Goal: Task Accomplishment & Management: Use online tool/utility

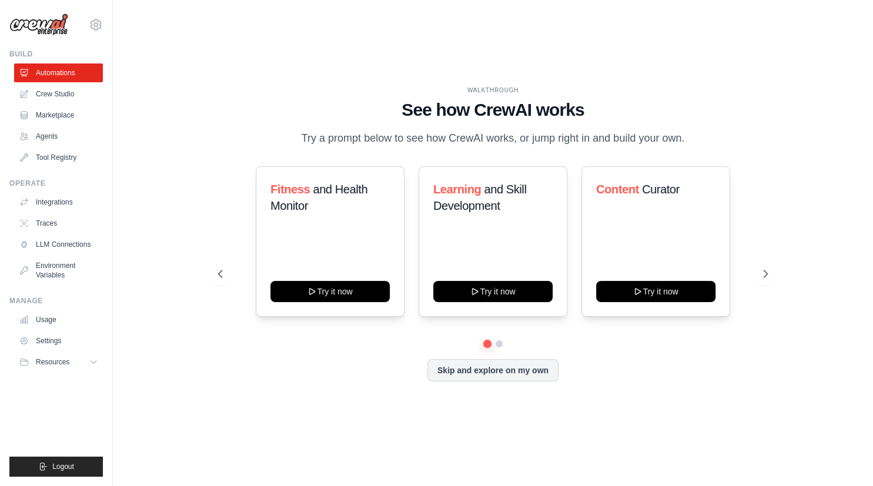
drag, startPoint x: 306, startPoint y: 143, endPoint x: 686, endPoint y: 136, distance: 380.4
click at [686, 136] on p "Try a prompt below to see how CrewAI works, or jump right in and build your own." at bounding box center [493, 138] width 395 height 17
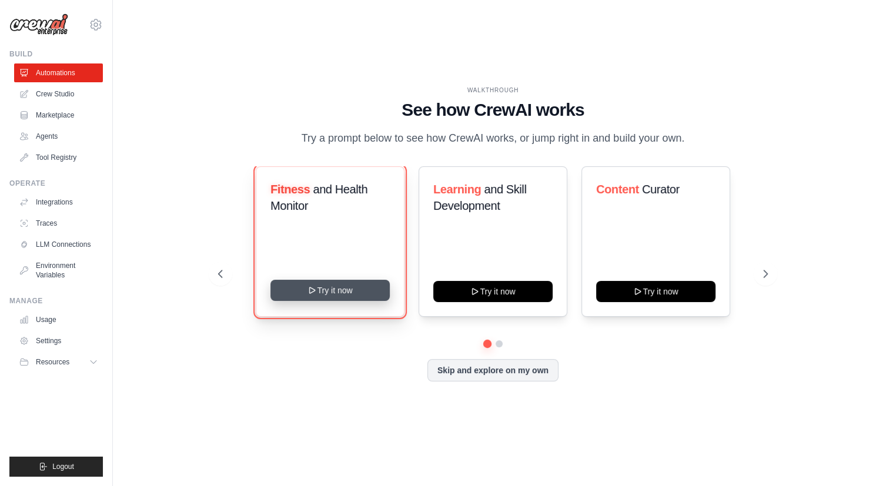
click at [325, 292] on button "Try it now" at bounding box center [329, 290] width 119 height 21
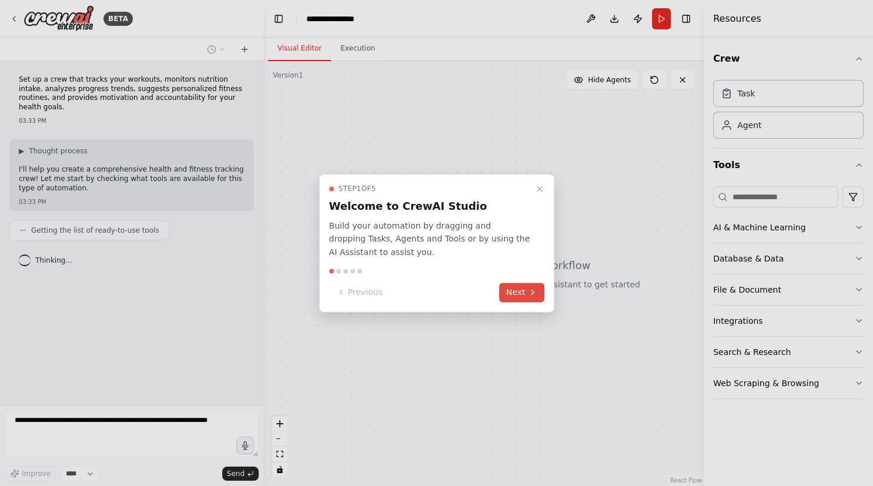
click at [518, 293] on button "Next" at bounding box center [521, 292] width 45 height 19
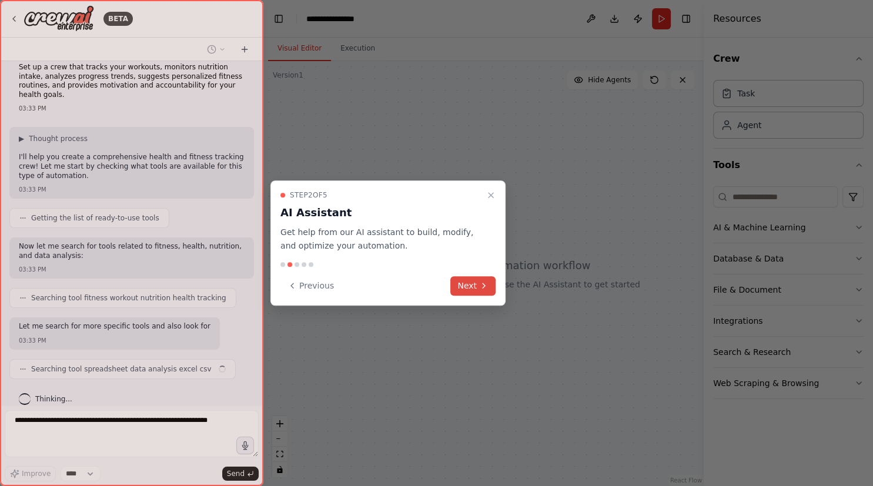
scroll to position [21, 0]
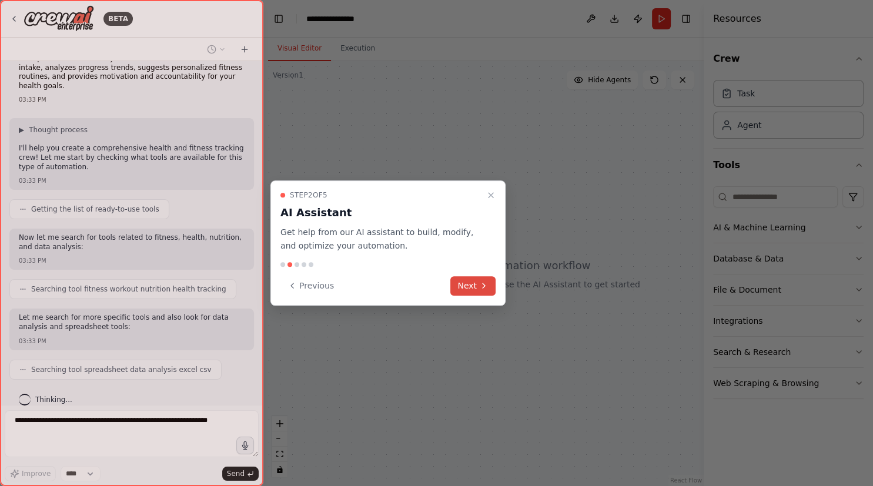
click at [479, 289] on button "Next" at bounding box center [472, 285] width 45 height 19
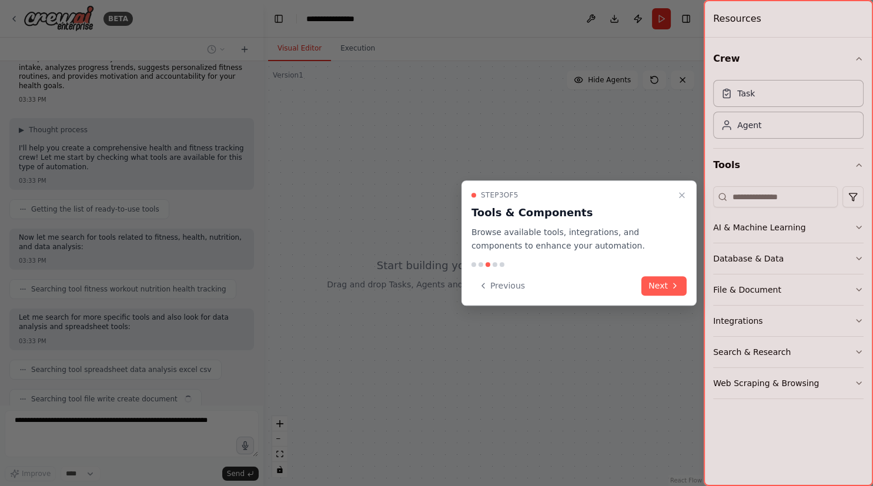
scroll to position [51, 0]
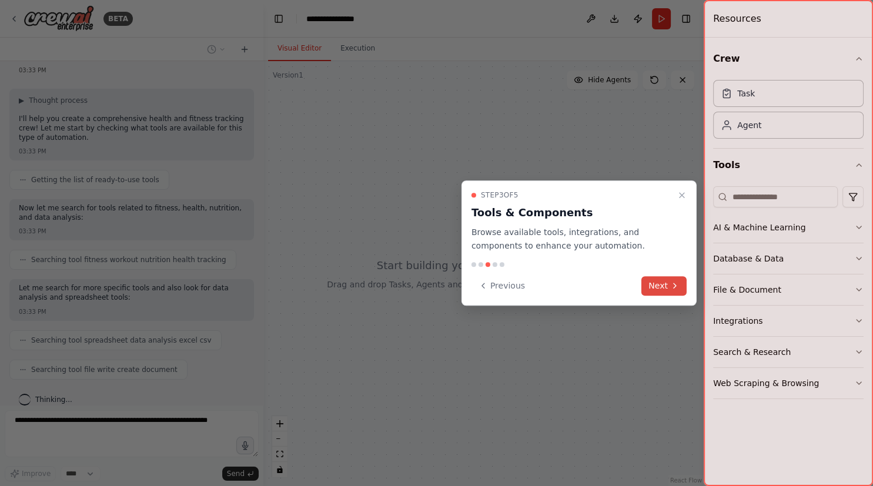
click at [671, 283] on icon at bounding box center [674, 285] width 9 height 9
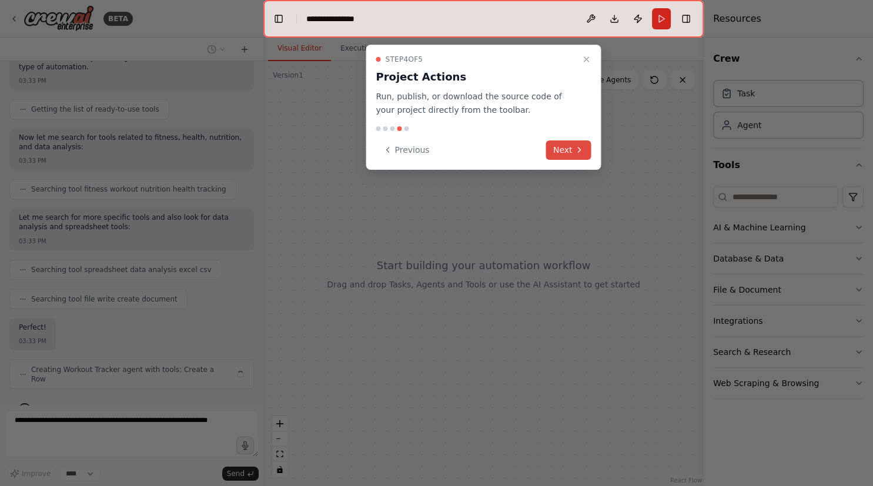
click at [576, 149] on icon at bounding box center [578, 149] width 9 height 9
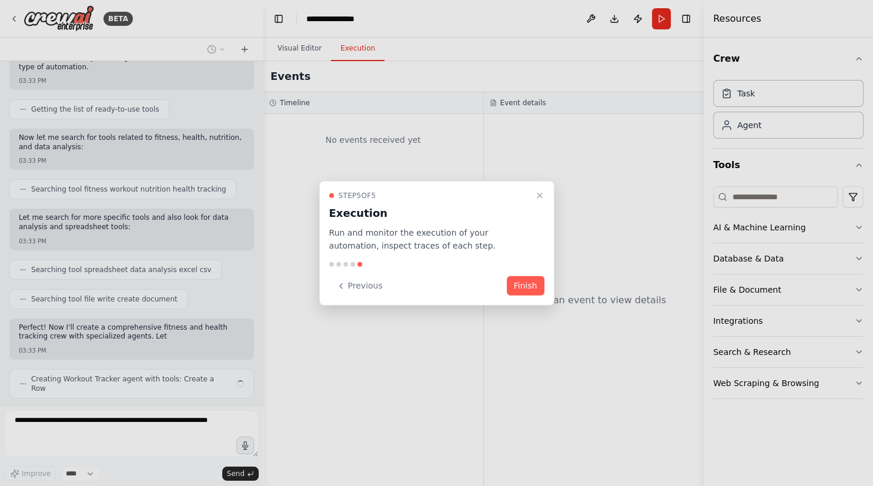
scroll to position [131, 0]
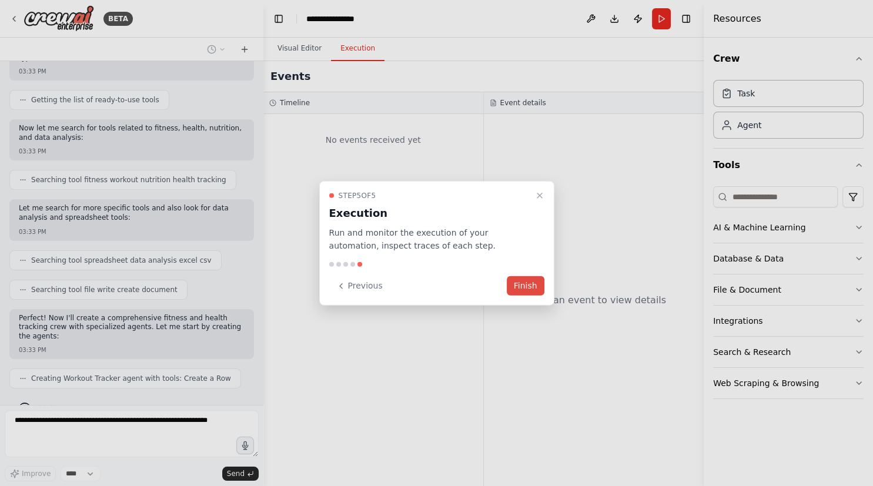
click at [535, 289] on button "Finish" at bounding box center [526, 285] width 38 height 19
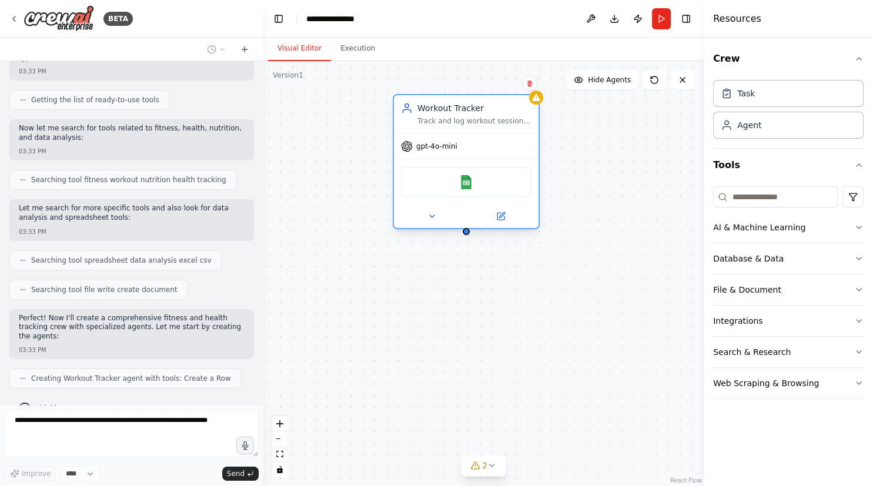
scroll to position [160, 0]
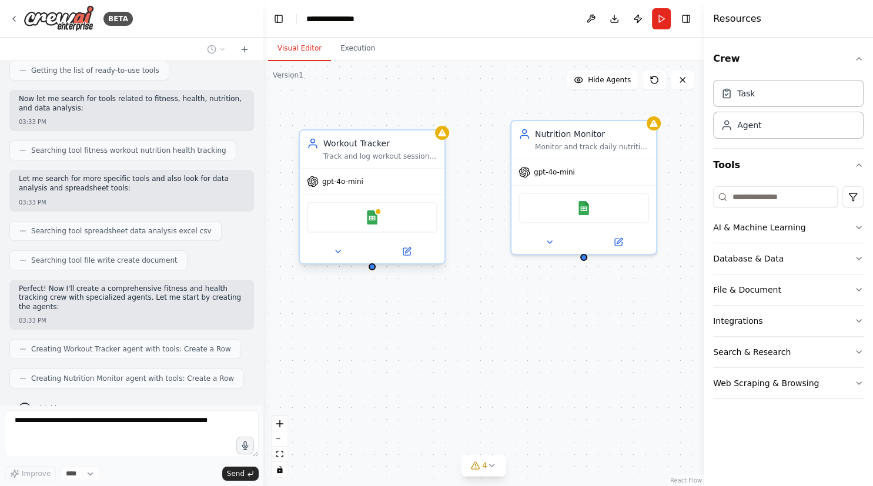
drag, startPoint x: 412, startPoint y: 189, endPoint x: 384, endPoint y: 196, distance: 27.9
click at [384, 196] on div "Google Sheets" at bounding box center [372, 217] width 145 height 45
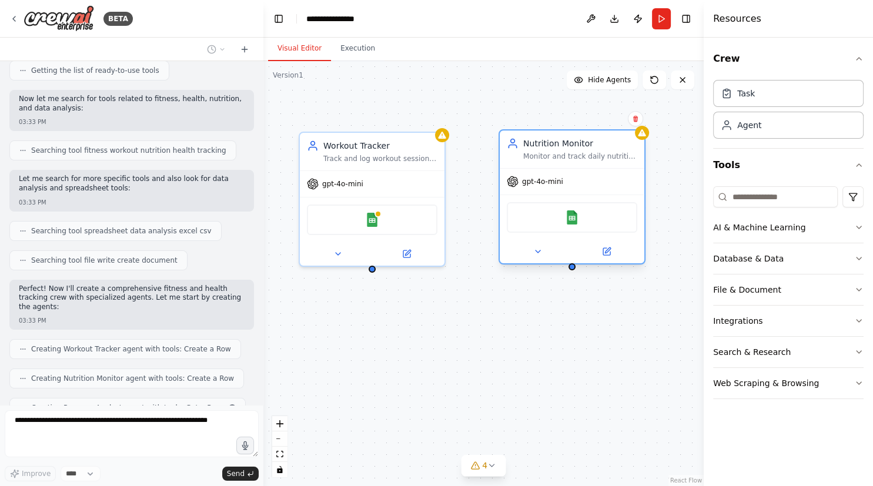
scroll to position [189, 0]
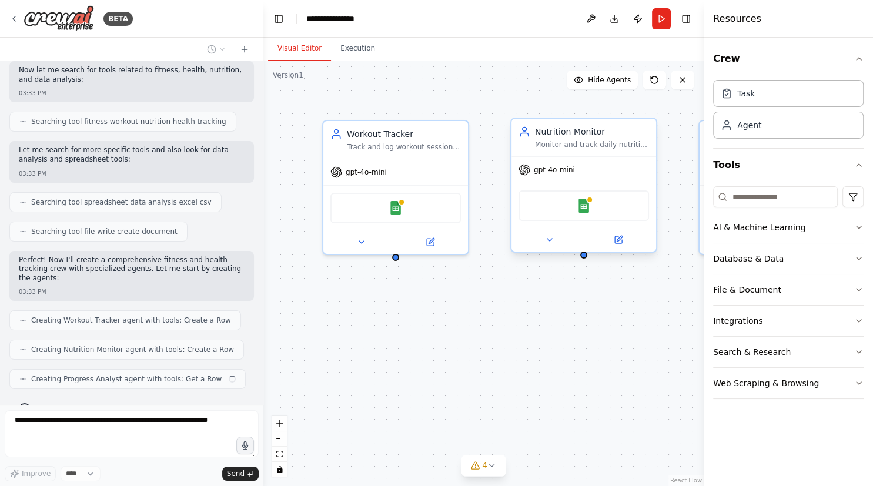
drag, startPoint x: 530, startPoint y: 191, endPoint x: 521, endPoint y: 206, distance: 17.4
click at [521, 206] on div "Google Sheets" at bounding box center [584, 205] width 131 height 31
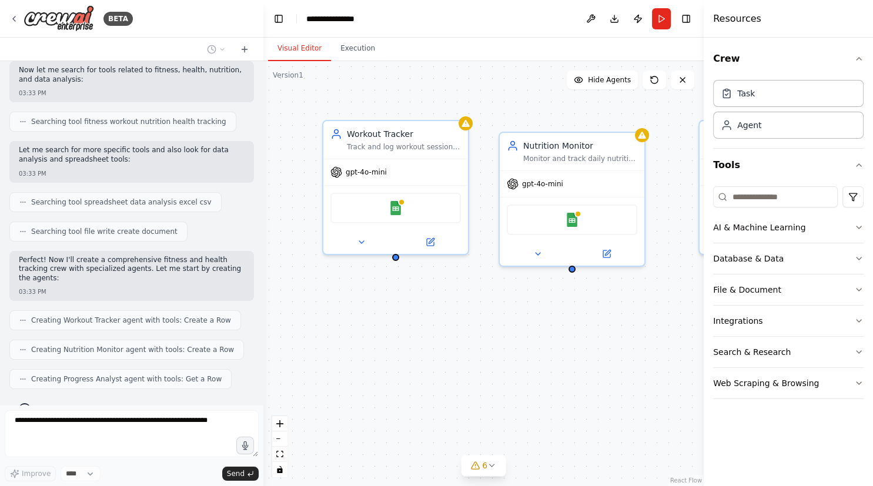
click at [383, 302] on div "Workout Tracker Track and log workout sessions for {user_name}, recording exerc…" at bounding box center [483, 273] width 440 height 425
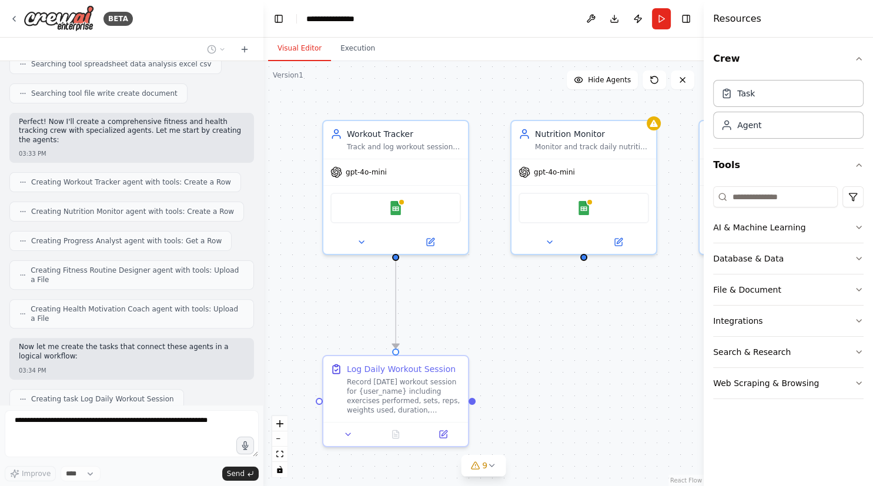
scroll to position [356, 0]
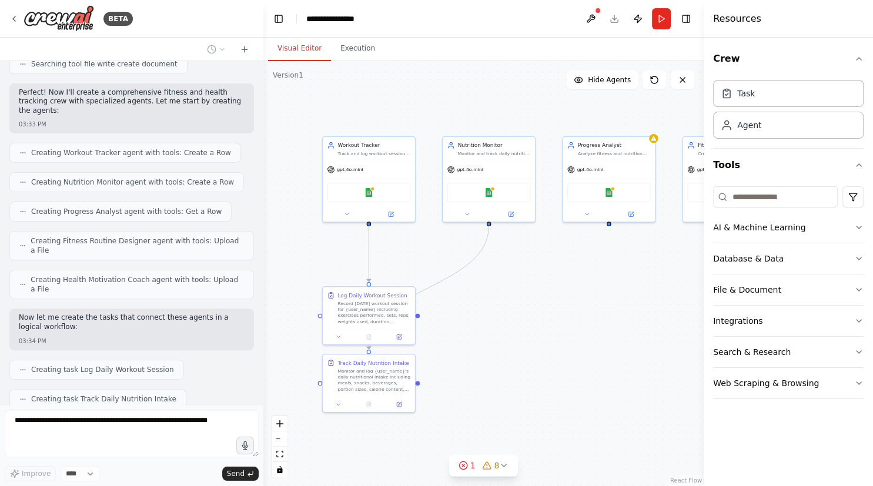
drag, startPoint x: 389, startPoint y: 330, endPoint x: 295, endPoint y: 270, distance: 111.9
click at [295, 270] on div ".deletable-edge-delete-btn { width: 20px; height: 20px; border: 0px solid #ffff…" at bounding box center [483, 273] width 440 height 425
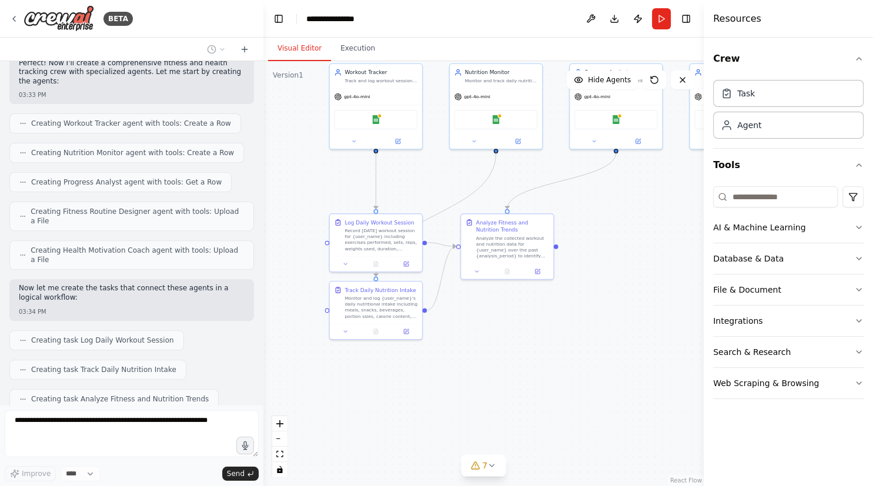
drag, startPoint x: 608, startPoint y: 401, endPoint x: 615, endPoint y: 328, distance: 73.2
click at [615, 328] on div ".deletable-edge-delete-btn { width: 20px; height: 20px; border: 0px solid #ffff…" at bounding box center [483, 273] width 440 height 425
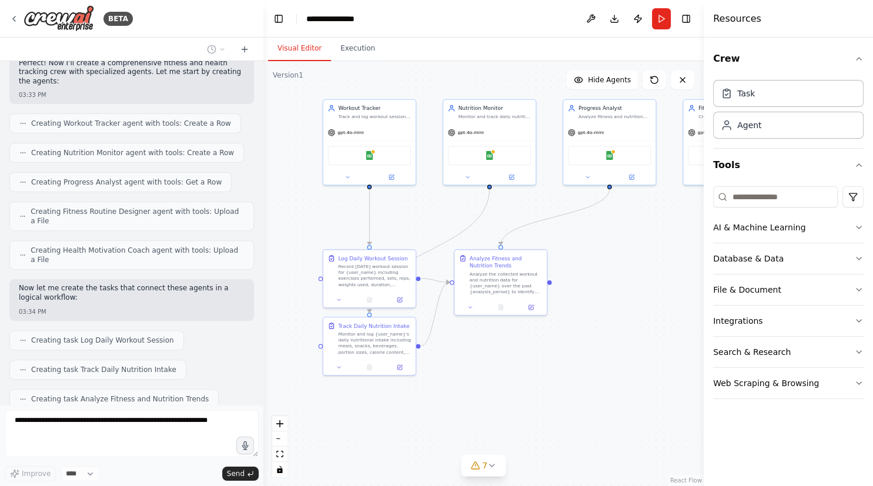
scroll to position [414, 0]
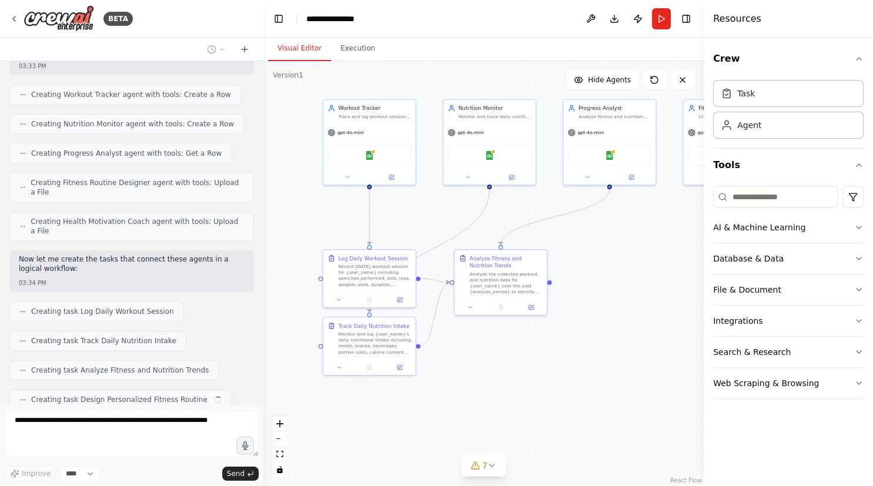
drag, startPoint x: 615, startPoint y: 328, endPoint x: 608, endPoint y: 367, distance: 39.9
click at [608, 367] on div ".deletable-edge-delete-btn { width: 20px; height: 20px; border: 0px solid #ffff…" at bounding box center [483, 273] width 440 height 425
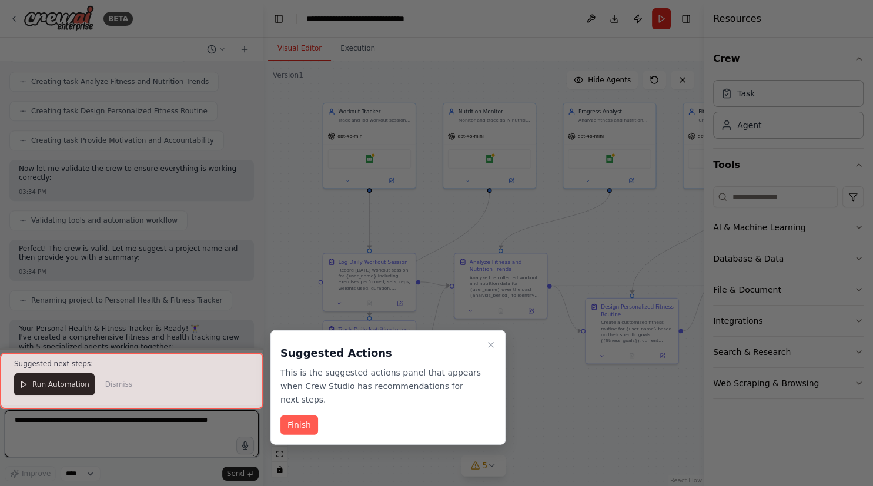
scroll to position [1054, 0]
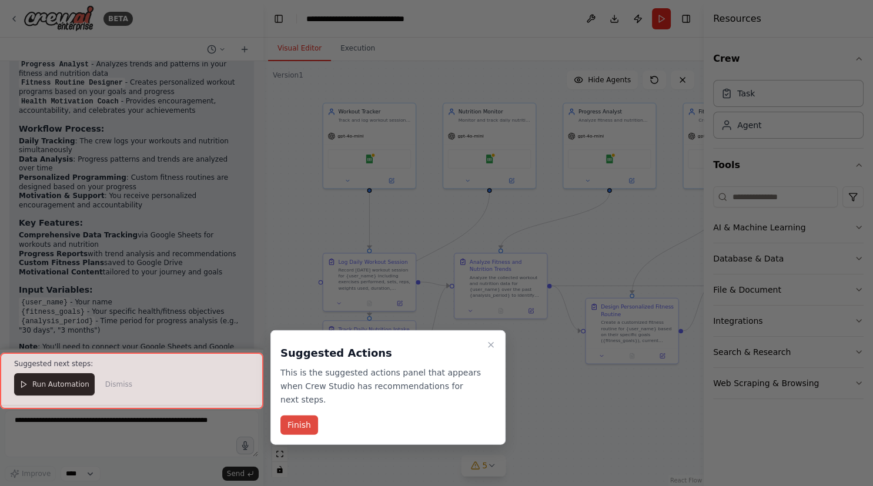
click at [303, 416] on button "Finish" at bounding box center [299, 425] width 38 height 19
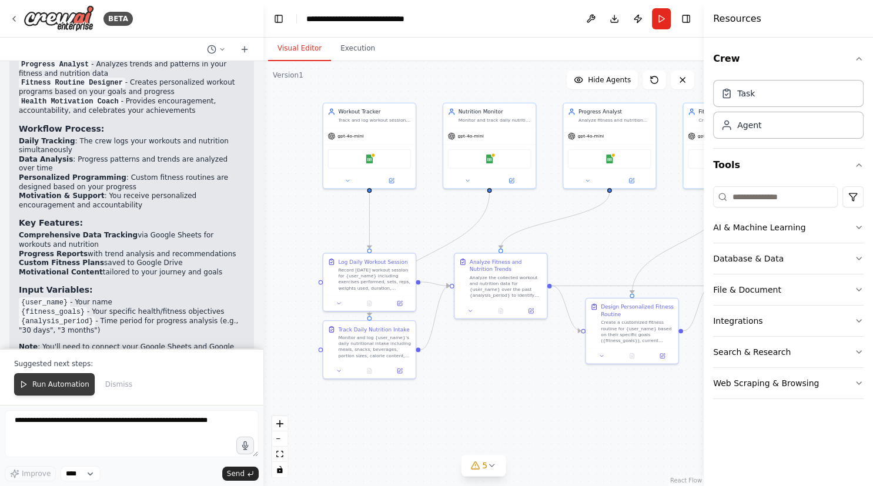
click at [49, 389] on span "Run Automation" at bounding box center [60, 384] width 57 height 9
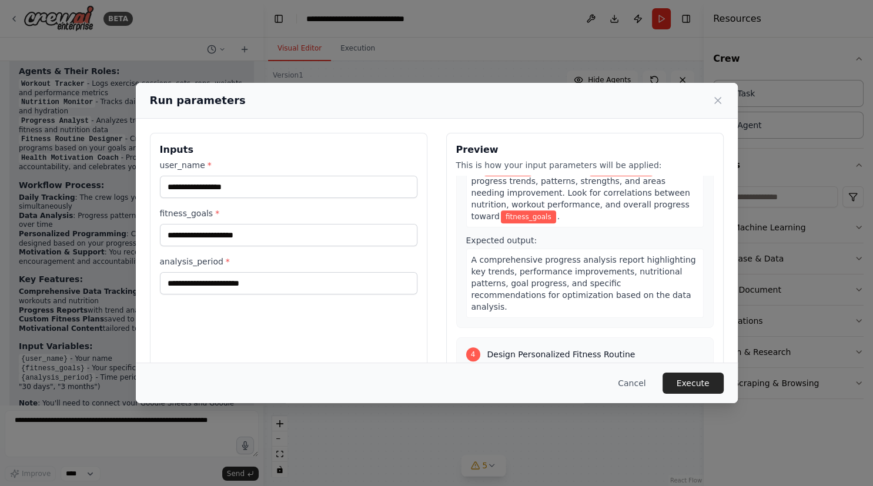
scroll to position [533, 0]
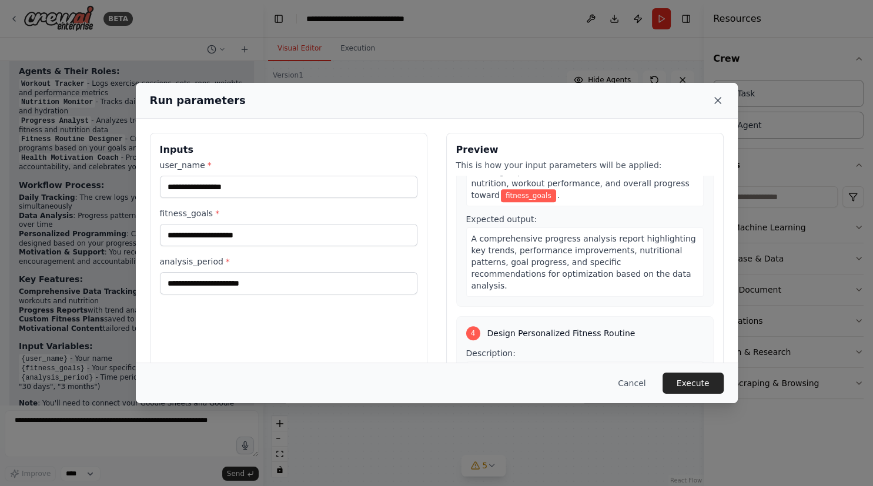
click at [717, 101] on icon at bounding box center [718, 101] width 6 height 6
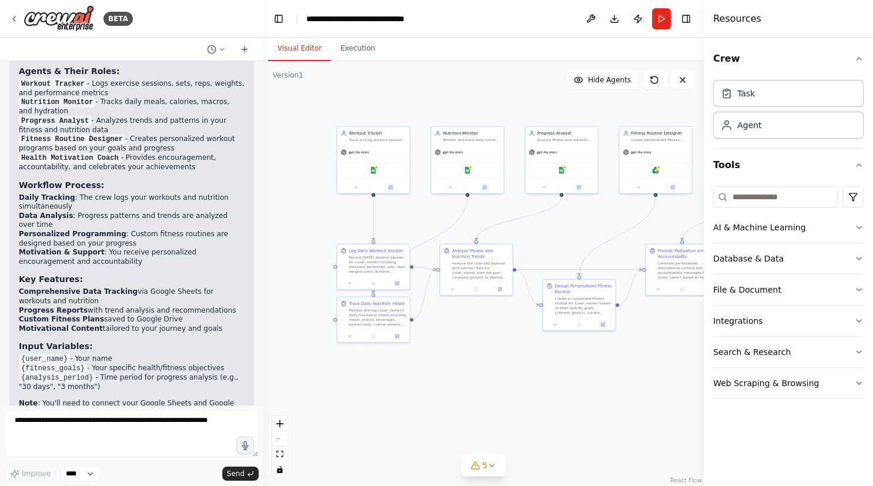
drag, startPoint x: 538, startPoint y: 373, endPoint x: 524, endPoint y: 363, distance: 17.0
click at [524, 363] on div ".deletable-edge-delete-btn { width: 20px; height: 20px; border: 0px solid #ffff…" at bounding box center [483, 273] width 440 height 425
click at [480, 469] on icon at bounding box center [474, 465] width 9 height 9
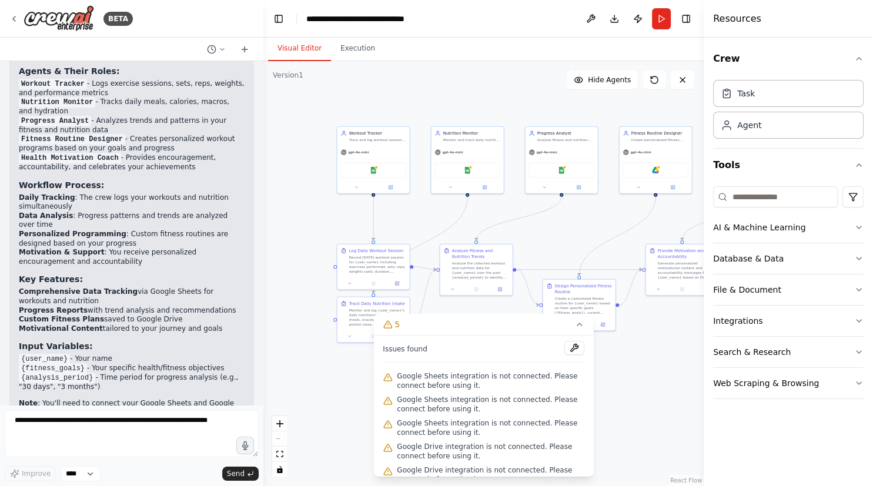
scroll to position [14, 0]
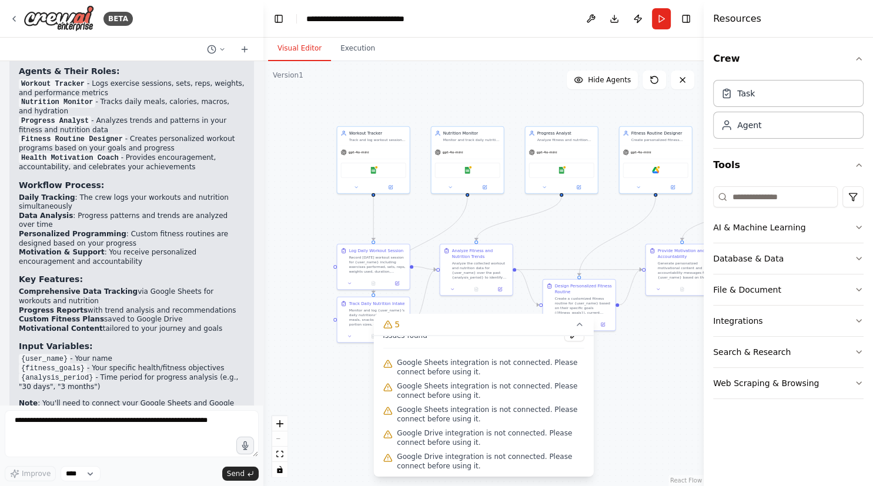
click at [676, 405] on div ".deletable-edge-delete-btn { width: 20px; height: 20px; border: 0px solid #ffff…" at bounding box center [483, 273] width 440 height 425
click at [663, 406] on div ".deletable-edge-delete-btn { width: 20px; height: 20px; border: 0px solid #ffff…" at bounding box center [483, 273] width 440 height 425
click at [577, 325] on icon at bounding box center [579, 324] width 9 height 9
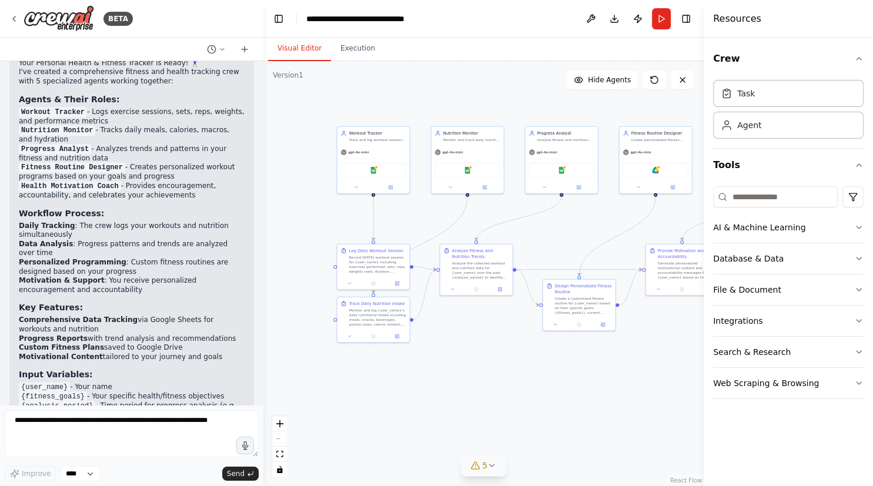
scroll to position [997, 0]
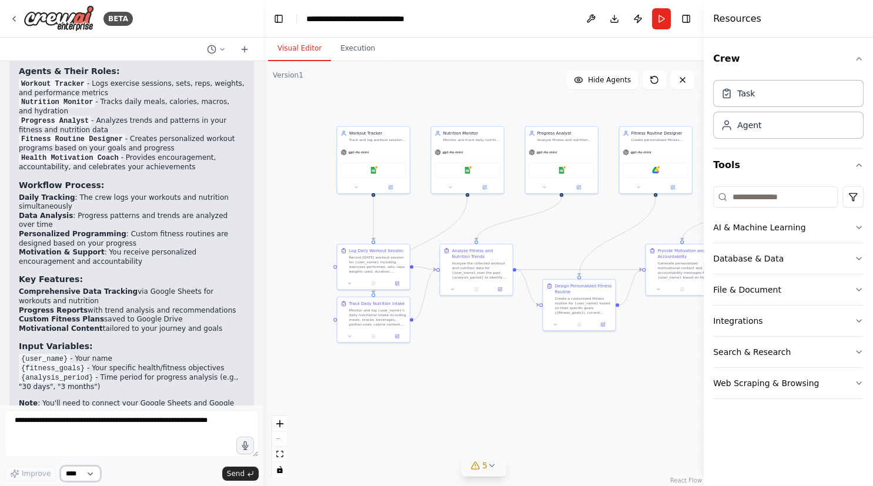
click at [80, 474] on select "****" at bounding box center [81, 473] width 40 height 15
click at [250, 476] on icon "submit" at bounding box center [250, 473] width 7 height 7
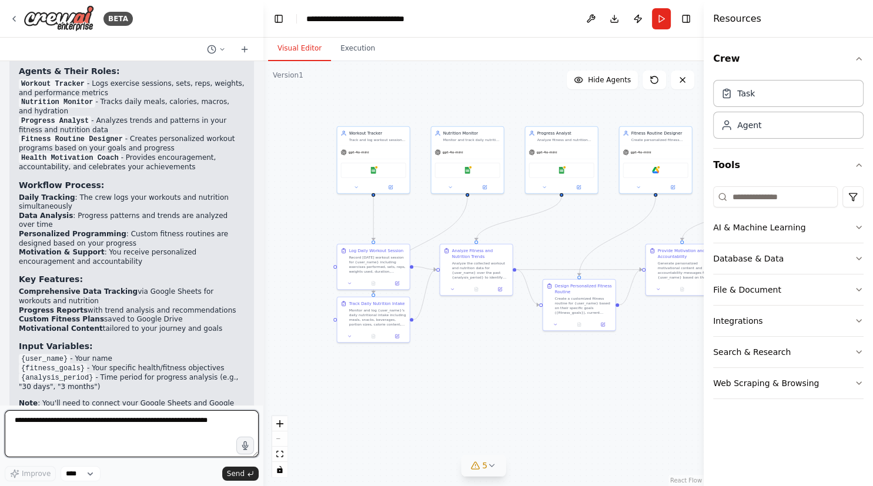
click at [150, 427] on textarea at bounding box center [132, 433] width 254 height 47
type textarea "**********"
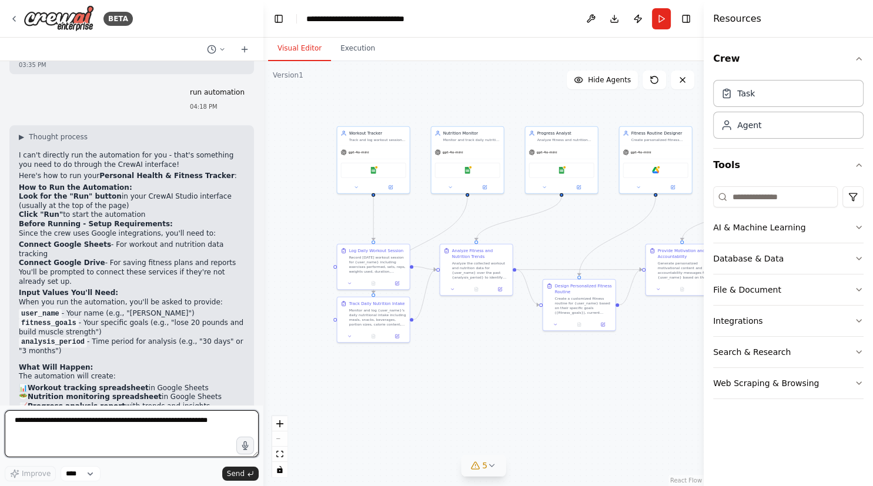
scroll to position [1388, 0]
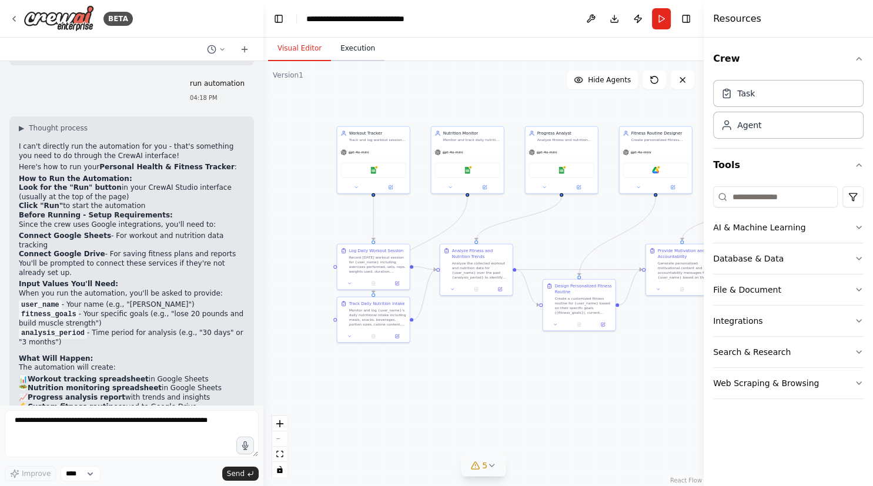
click at [348, 49] on button "Execution" at bounding box center [357, 48] width 53 height 25
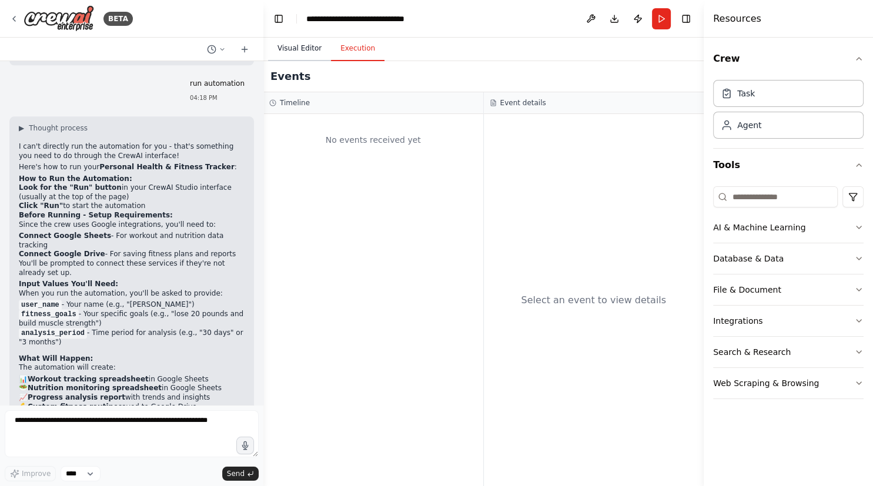
click at [297, 49] on button "Visual Editor" at bounding box center [299, 48] width 63 height 25
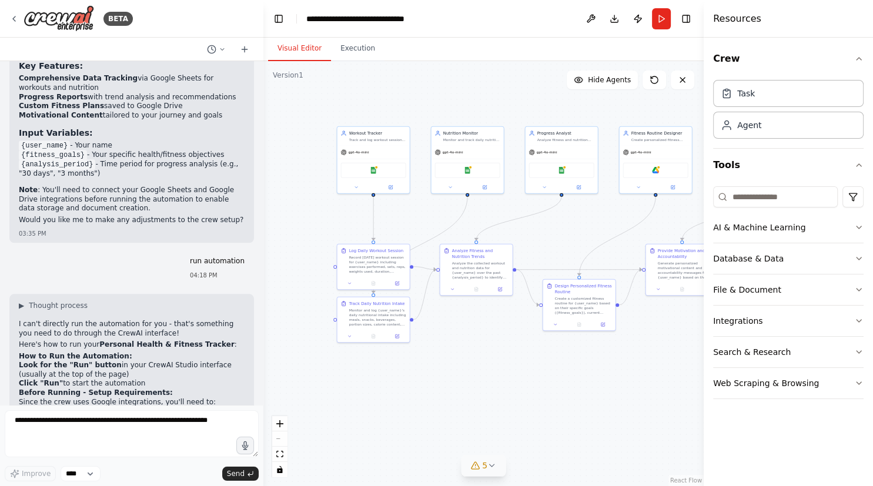
scroll to position [1236, 0]
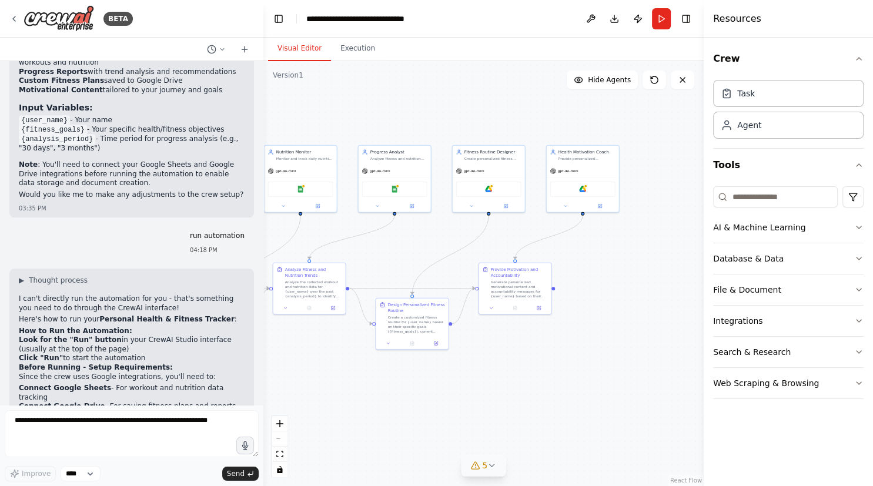
drag, startPoint x: 587, startPoint y: 409, endPoint x: 417, endPoint y: 424, distance: 170.1
click at [412, 429] on div ".deletable-edge-delete-btn { width: 20px; height: 20px; border: 0px solid #ffff…" at bounding box center [483, 273] width 440 height 425
click at [654, 82] on icon at bounding box center [654, 79] width 9 height 9
click at [654, 77] on icon at bounding box center [654, 79] width 9 height 9
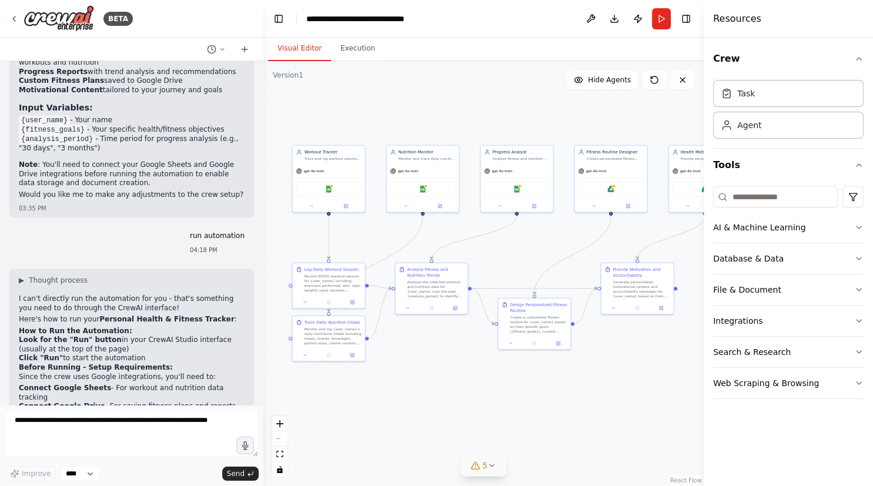
drag, startPoint x: 410, startPoint y: 119, endPoint x: 570, endPoint y: 118, distance: 159.3
click at [570, 118] on div ".deletable-edge-delete-btn { width: 20px; height: 20px; border: 0px solid #ffff…" at bounding box center [483, 273] width 440 height 425
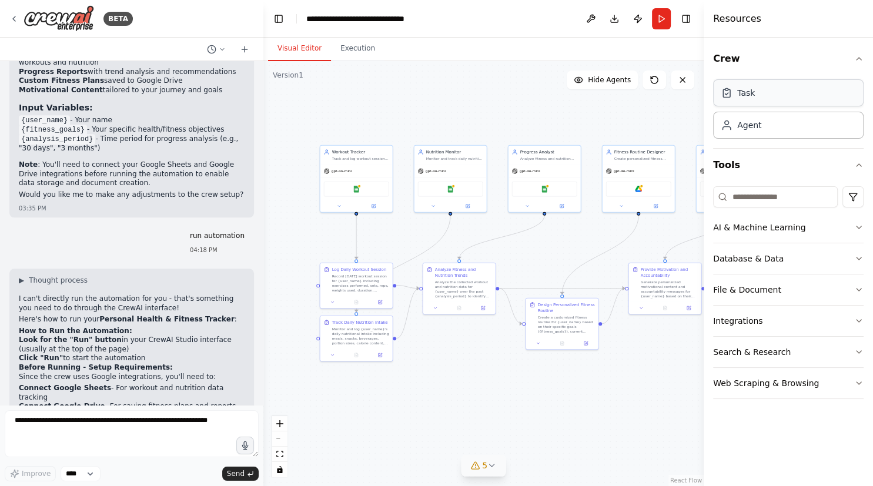
click at [757, 93] on div "Task" at bounding box center [788, 92] width 151 height 27
click at [737, 128] on div "Agent" at bounding box center [749, 125] width 24 height 12
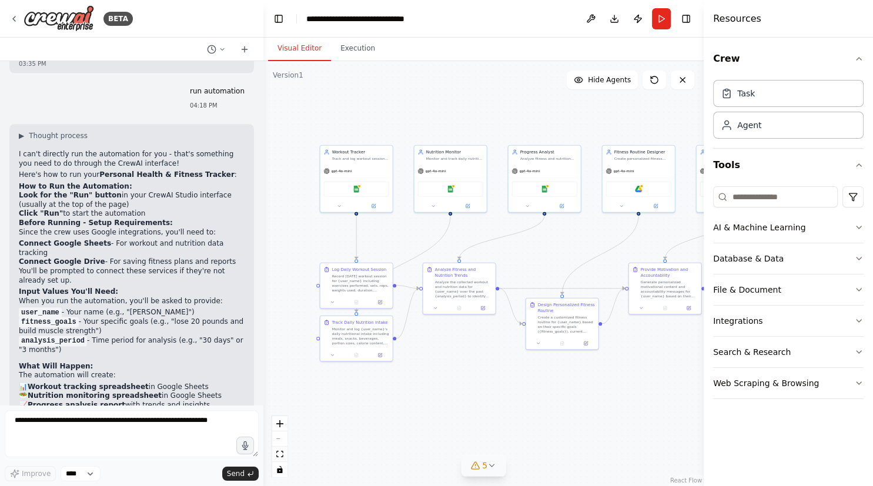
scroll to position [1388, 0]
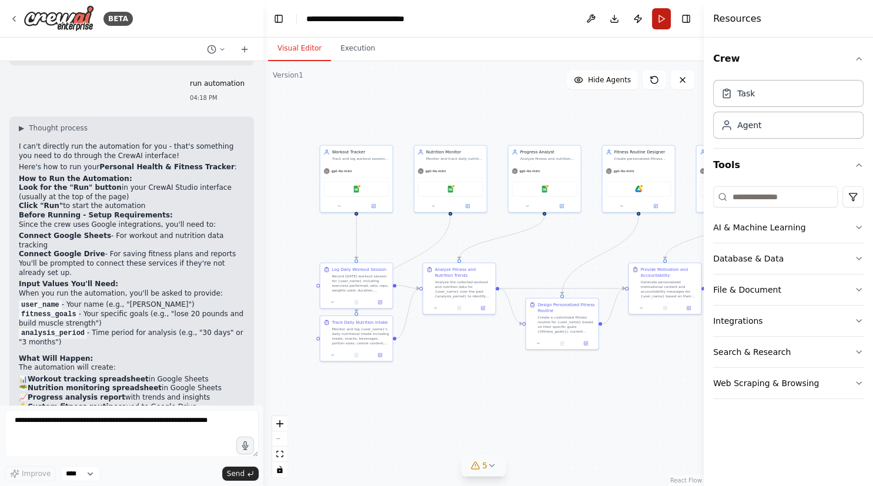
click at [664, 15] on button "Run" at bounding box center [661, 18] width 19 height 21
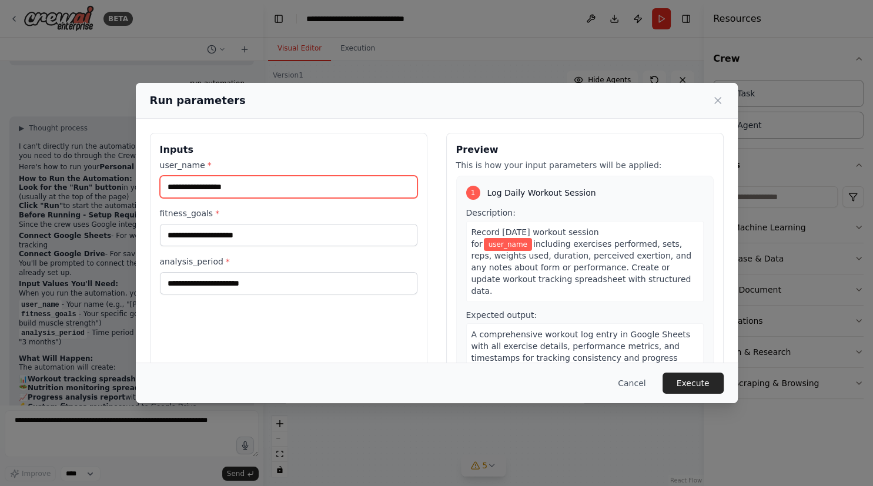
click at [297, 185] on input "user_name *" at bounding box center [289, 187] width 258 height 22
type input "*****"
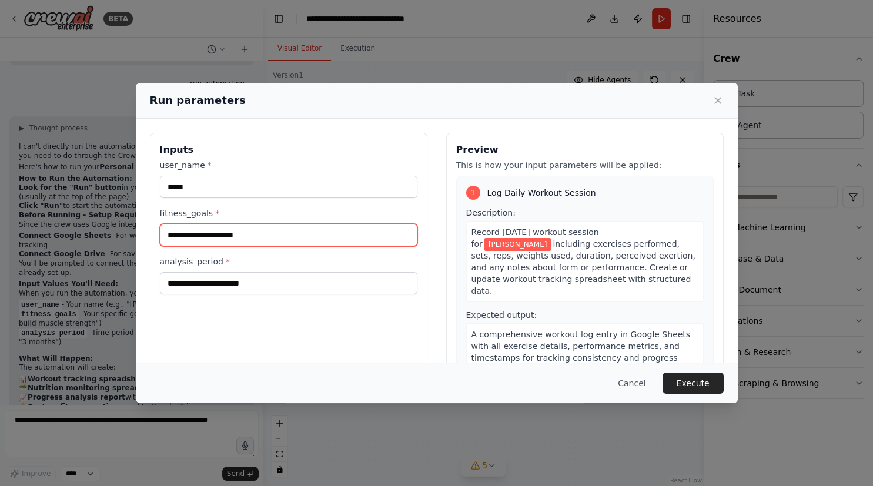
click at [225, 234] on input "fitness_goals *" at bounding box center [289, 235] width 258 height 22
type input "**********"
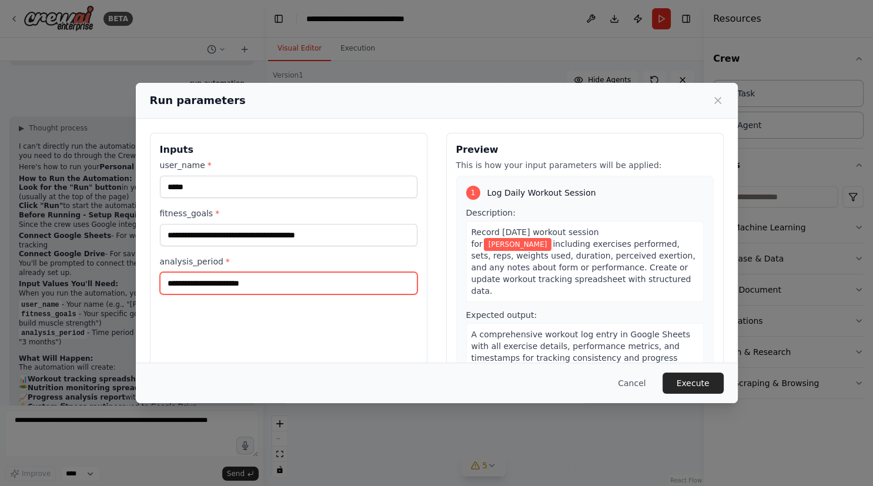
click at [194, 288] on input "analysis_period *" at bounding box center [289, 283] width 258 height 22
type input "********"
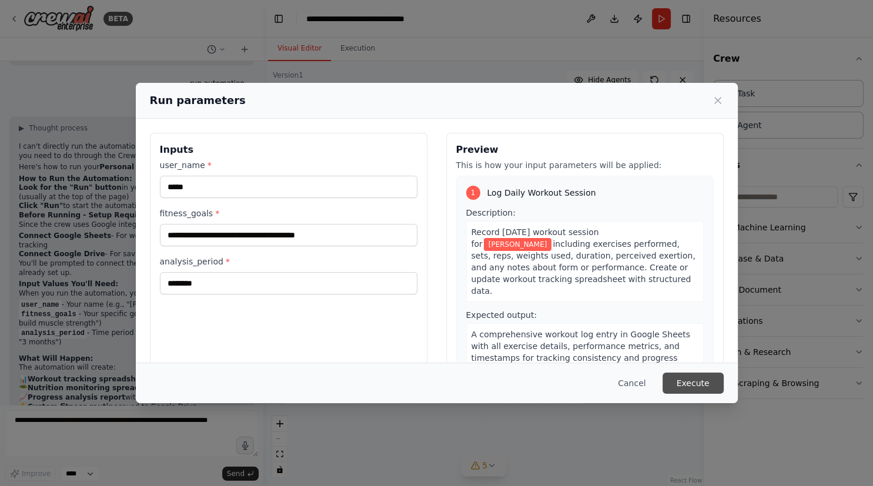
click at [700, 380] on button "Execute" at bounding box center [693, 383] width 61 height 21
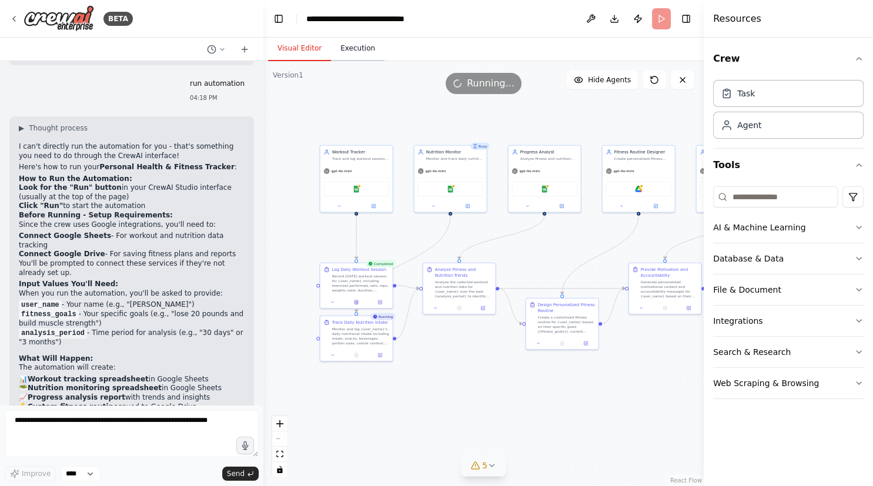
click at [347, 46] on button "Execution" at bounding box center [357, 48] width 53 height 25
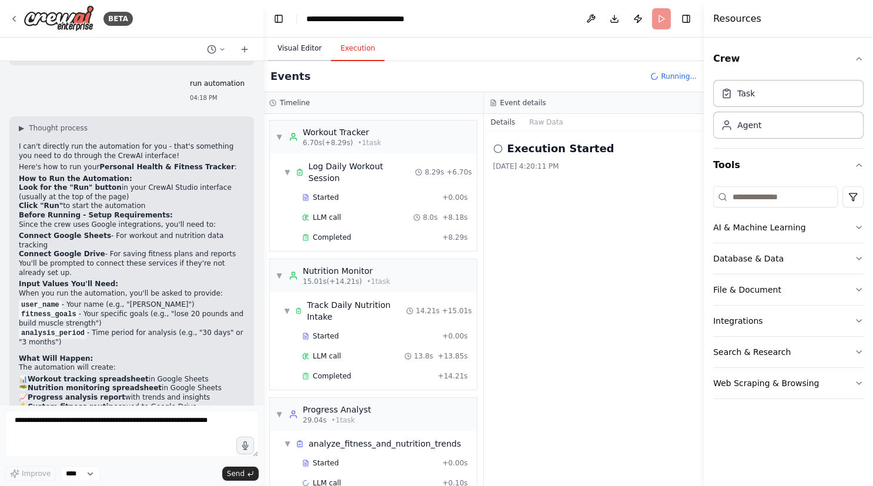
click at [301, 52] on button "Visual Editor" at bounding box center [299, 48] width 63 height 25
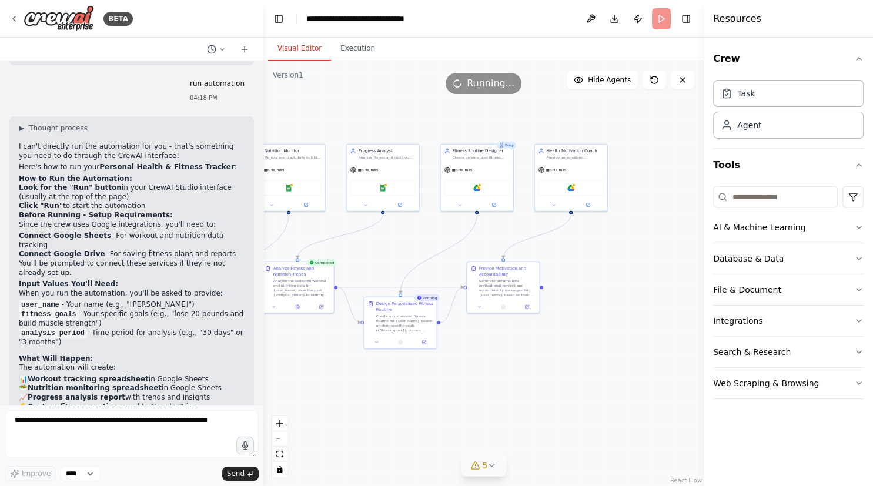
drag, startPoint x: 633, startPoint y: 399, endPoint x: 481, endPoint y: 399, distance: 151.7
click at [481, 399] on div ".deletable-edge-delete-btn { width: 20px; height: 20px; border: 0px solid #ffff…" at bounding box center [483, 273] width 440 height 425
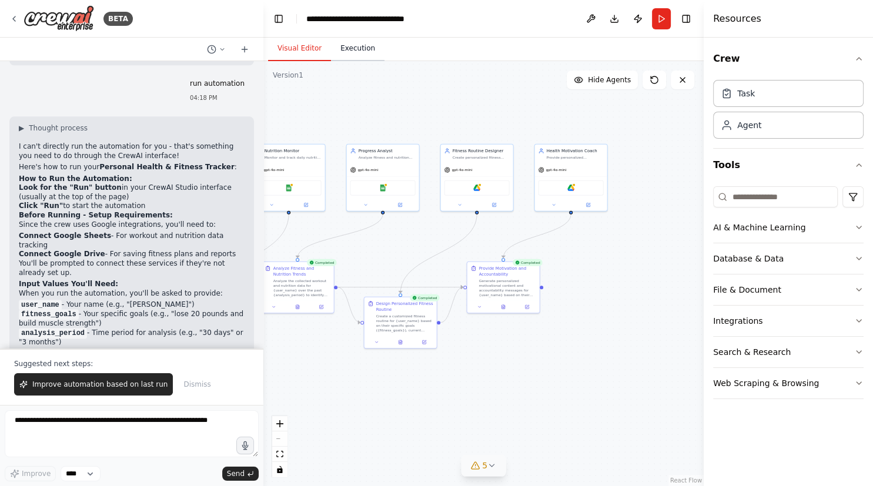
click at [348, 53] on button "Execution" at bounding box center [357, 48] width 53 height 25
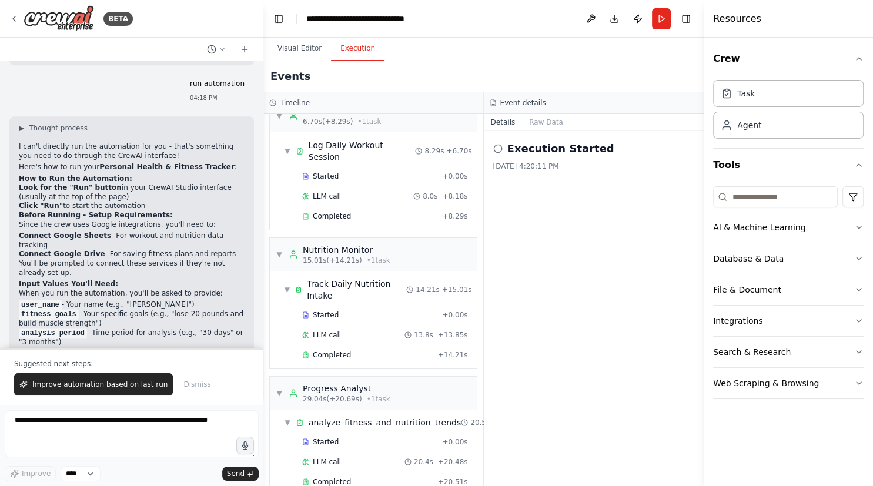
scroll to position [0, 0]
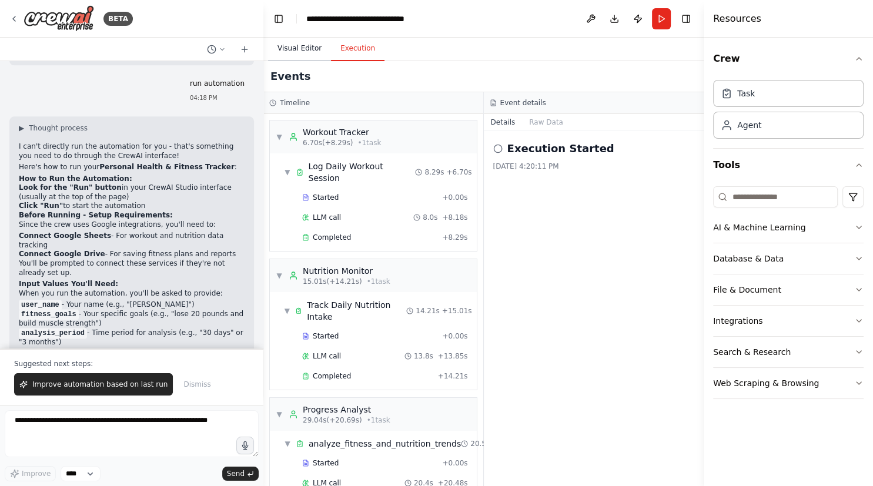
click at [289, 44] on button "Visual Editor" at bounding box center [299, 48] width 63 height 25
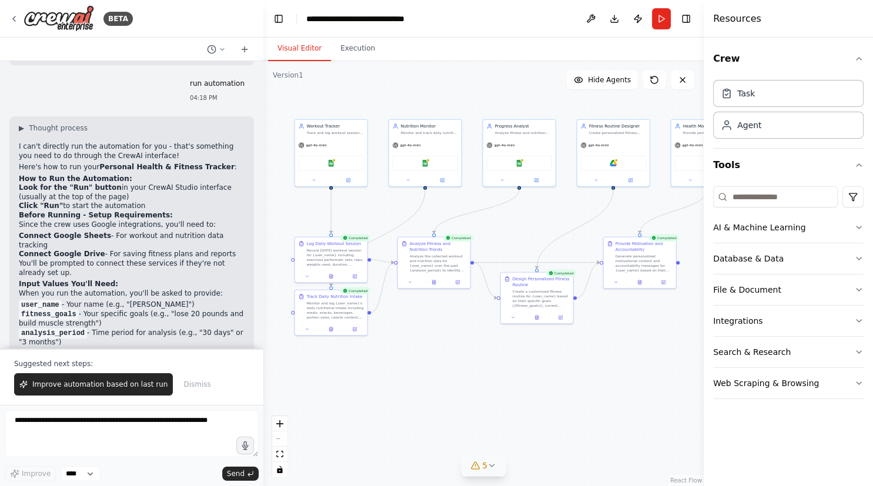
drag, startPoint x: 426, startPoint y: 419, endPoint x: 559, endPoint y: 394, distance: 135.0
click at [559, 394] on div ".deletable-edge-delete-btn { width: 20px; height: 20px; border: 0px solid #ffff…" at bounding box center [483, 273] width 440 height 425
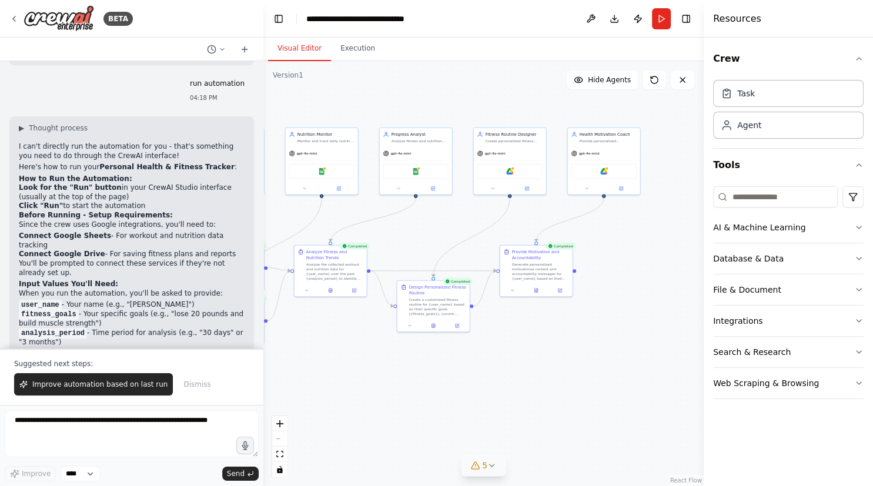
drag, startPoint x: 634, startPoint y: 380, endPoint x: 530, endPoint y: 388, distance: 103.8
click at [530, 388] on div ".deletable-edge-delete-btn { width: 20px; height: 20px; border: 0px solid #ffff…" at bounding box center [483, 273] width 440 height 425
click at [537, 263] on div "Generate personalized motivational content and accountability messages for {use…" at bounding box center [540, 270] width 57 height 19
click at [536, 359] on div ".deletable-edge-delete-btn { width: 20px; height: 20px; border: 0px solid #ffff…" at bounding box center [483, 273] width 440 height 425
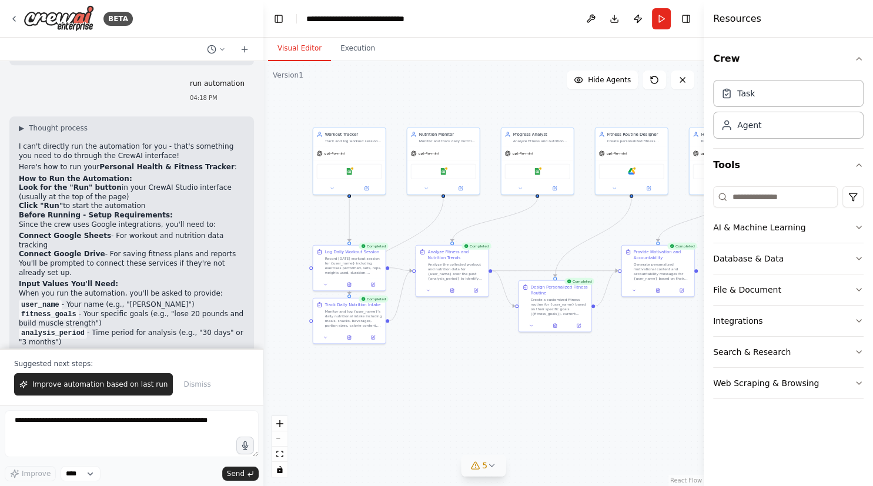
drag, startPoint x: 372, startPoint y: 394, endPoint x: 494, endPoint y: 394, distance: 121.7
click at [494, 394] on div ".deletable-edge-delete-btn { width: 20px; height: 20px; border: 0px solid #ffff…" at bounding box center [483, 273] width 440 height 425
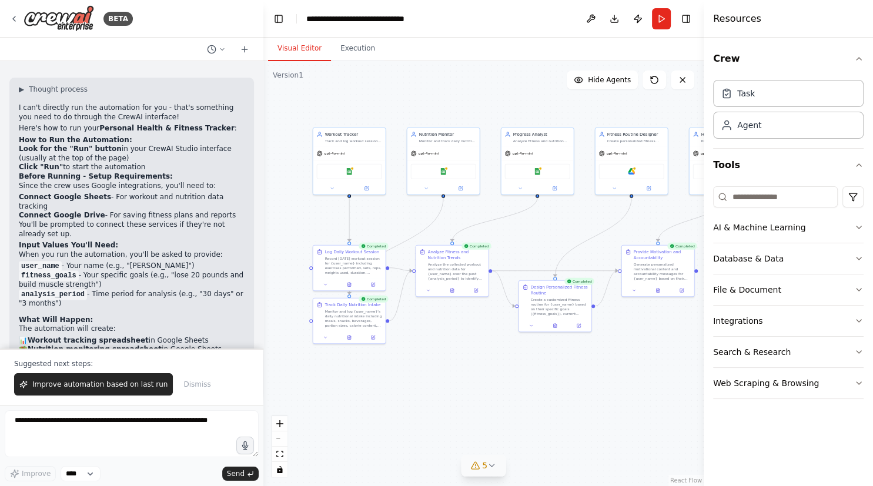
scroll to position [1444, 0]
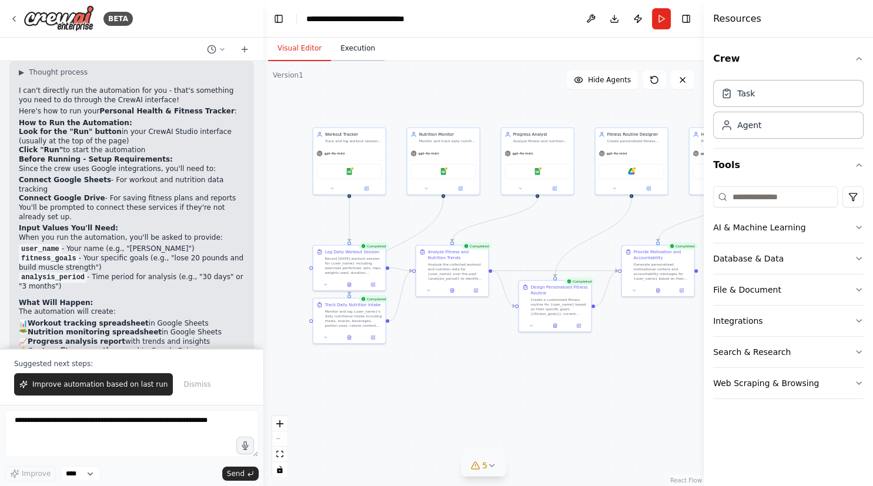
click at [359, 52] on button "Execution" at bounding box center [357, 48] width 53 height 25
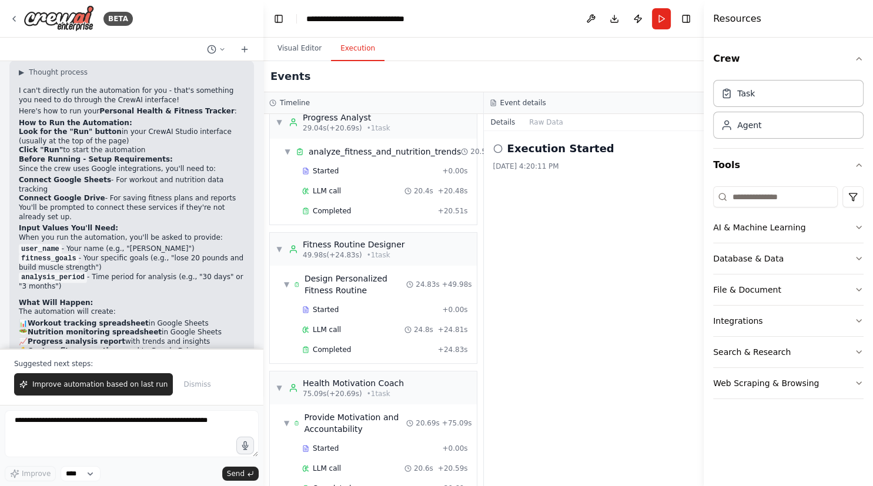
scroll to position [293, 0]
click at [501, 122] on button "Details" at bounding box center [503, 122] width 39 height 16
click at [497, 149] on icon at bounding box center [497, 148] width 9 height 9
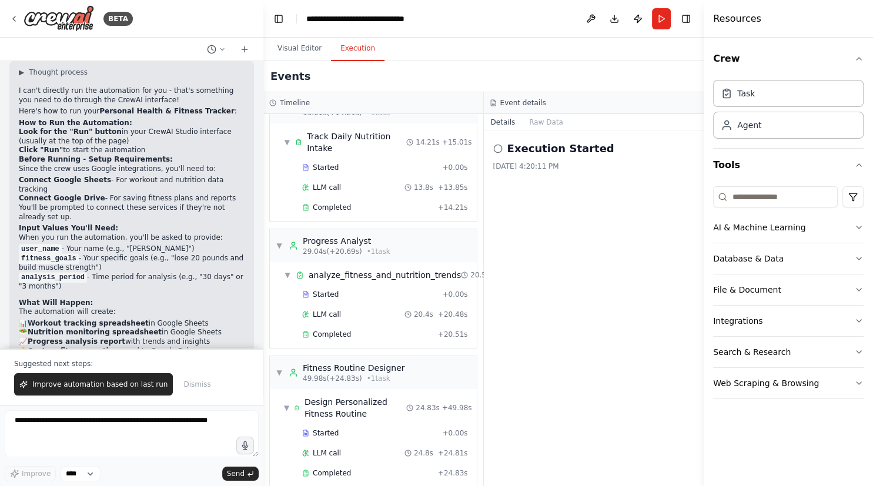
scroll to position [0, 0]
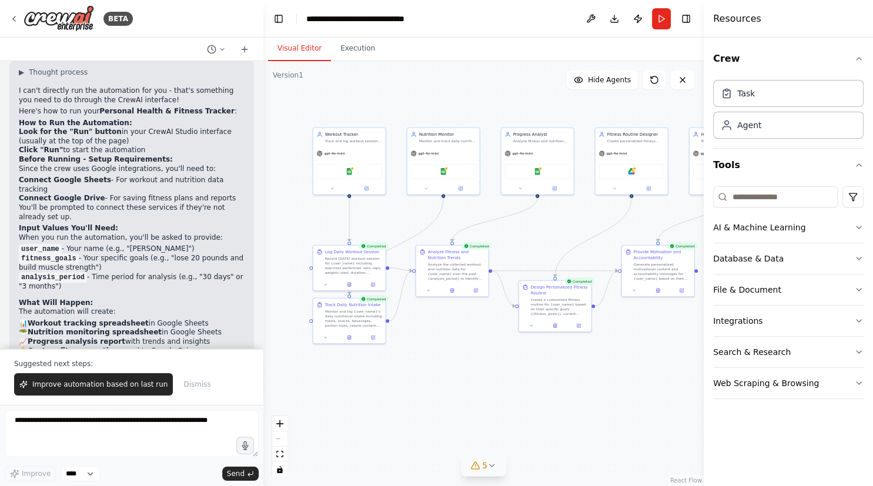
click at [305, 49] on button "Visual Editor" at bounding box center [299, 48] width 63 height 25
click at [183, 389] on span "Dismiss" at bounding box center [196, 384] width 27 height 9
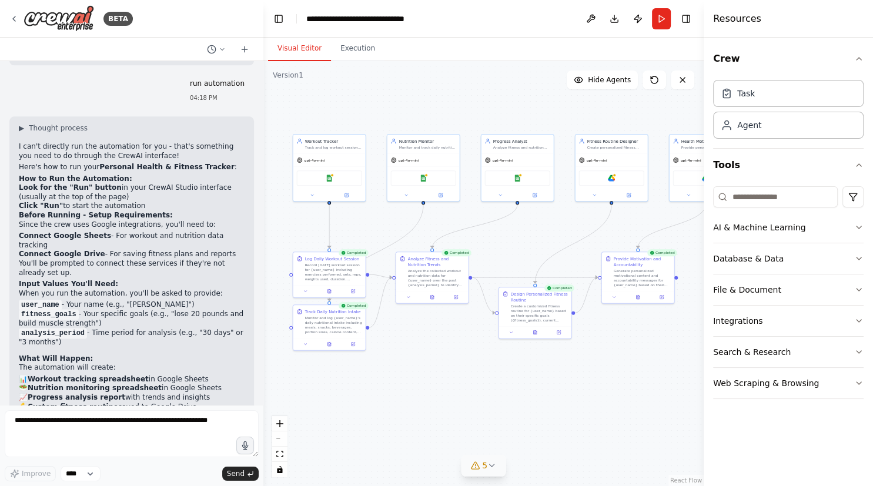
drag, startPoint x: 514, startPoint y: 109, endPoint x: 523, endPoint y: 111, distance: 9.5
click at [523, 111] on div ".deletable-edge-delete-btn { width: 20px; height: 20px; border: 0px solid #ffff…" at bounding box center [483, 273] width 440 height 425
click at [763, 227] on div "AI & Machine Learning" at bounding box center [759, 228] width 92 height 12
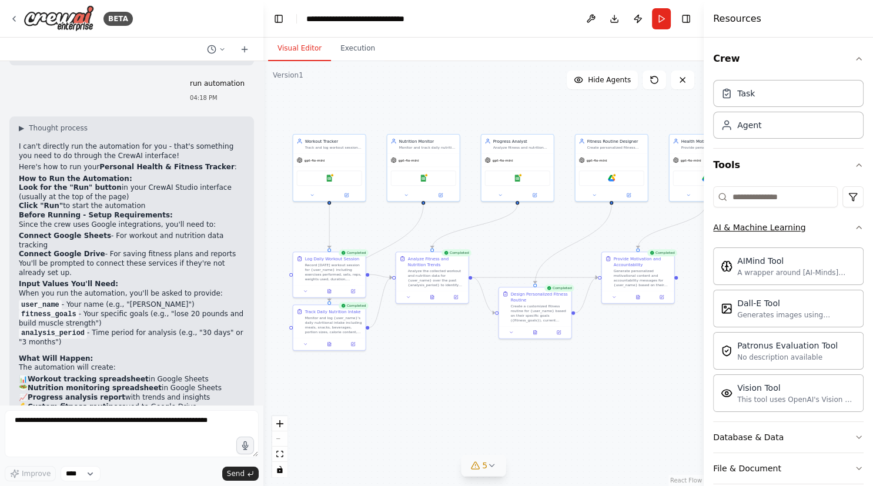
click at [763, 227] on div "AI & Machine Learning" at bounding box center [759, 228] width 92 height 12
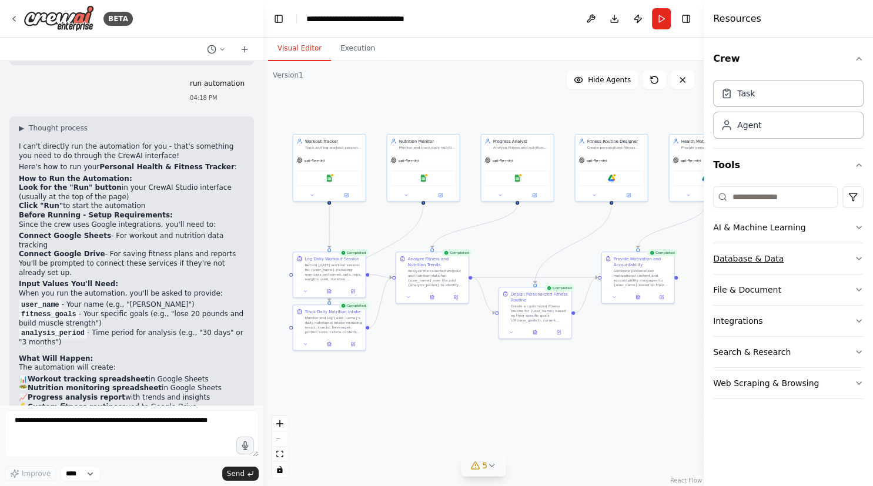
click at [757, 258] on div "Database & Data" at bounding box center [748, 259] width 71 height 12
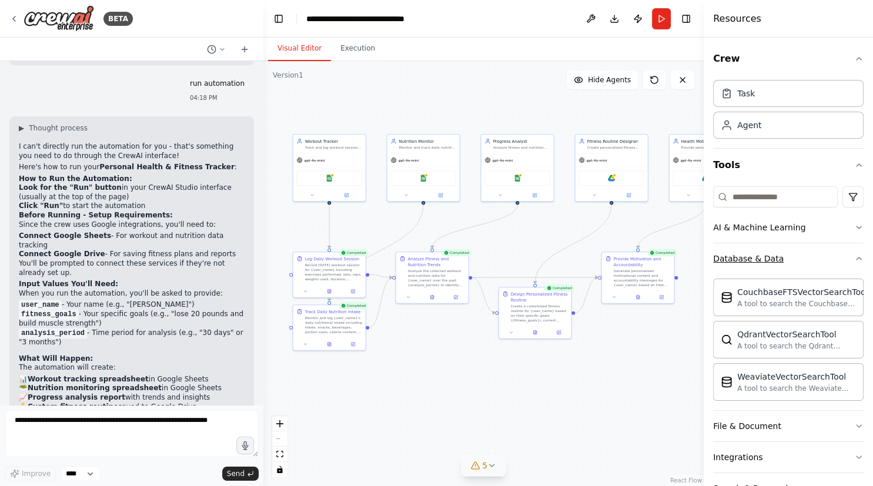
click at [757, 258] on div "Database & Data" at bounding box center [748, 259] width 71 height 12
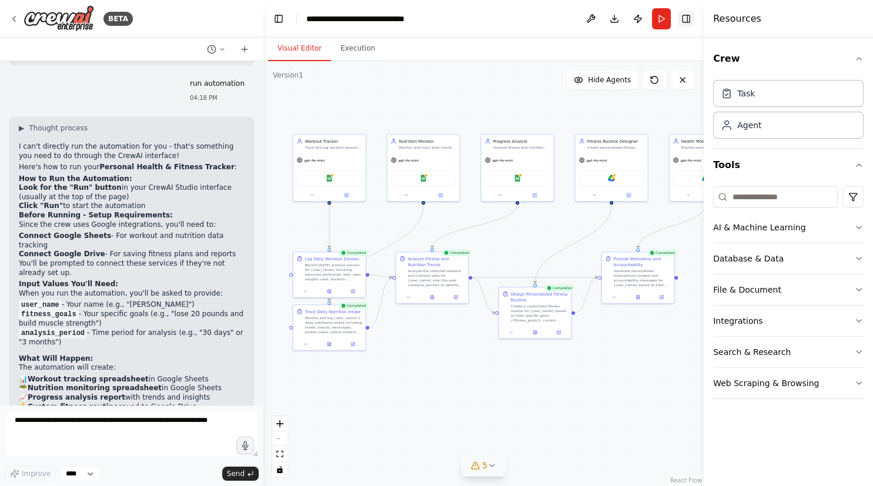
click at [686, 22] on button "Toggle Right Sidebar" at bounding box center [686, 19] width 16 height 16
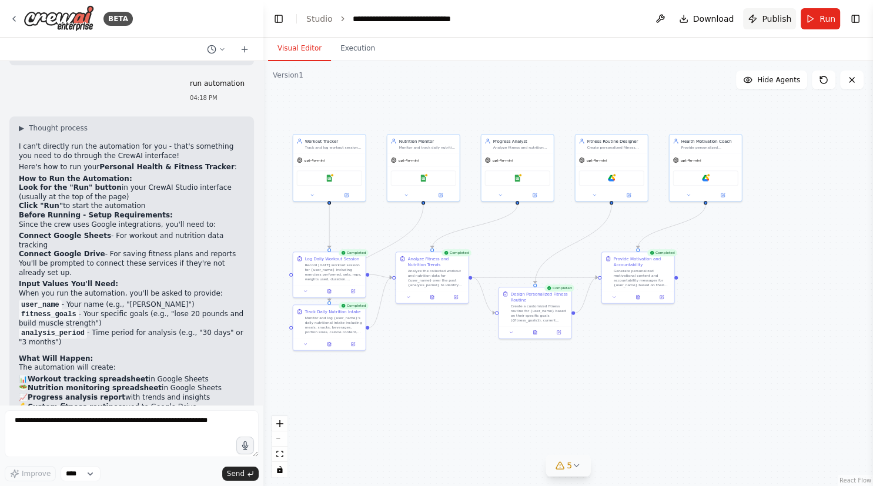
click at [775, 20] on span "Publish" at bounding box center [776, 19] width 29 height 12
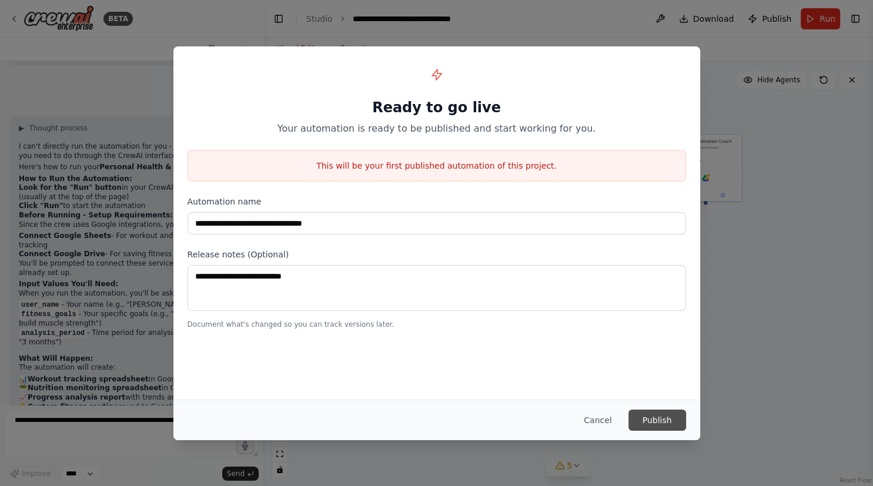
click at [671, 417] on button "Publish" at bounding box center [657, 420] width 58 height 21
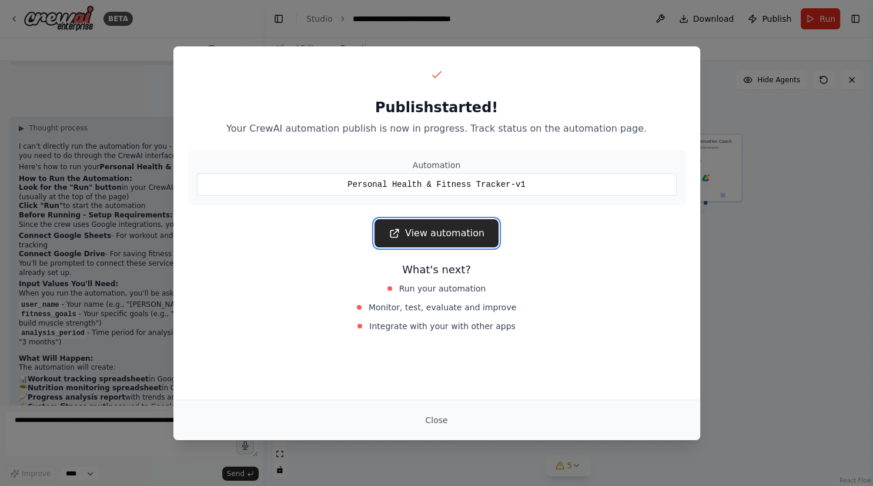
click at [473, 236] on link "View automation" at bounding box center [436, 233] width 124 height 28
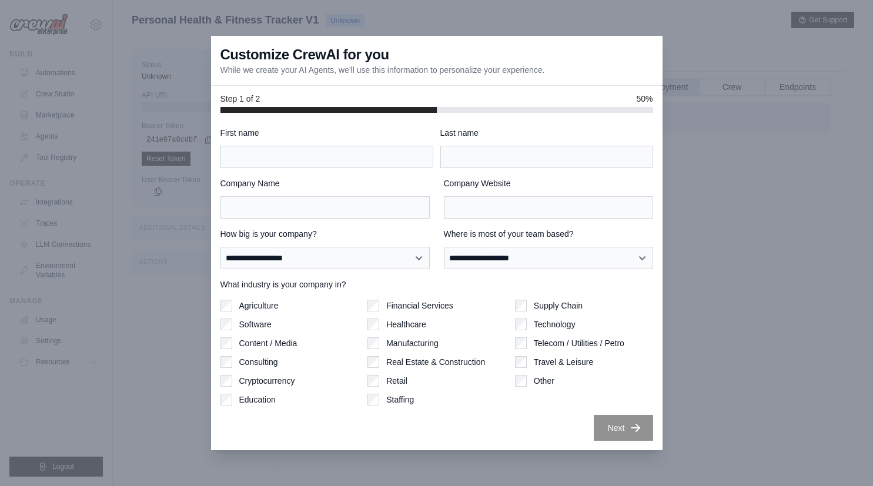
scroll to position [49, 0]
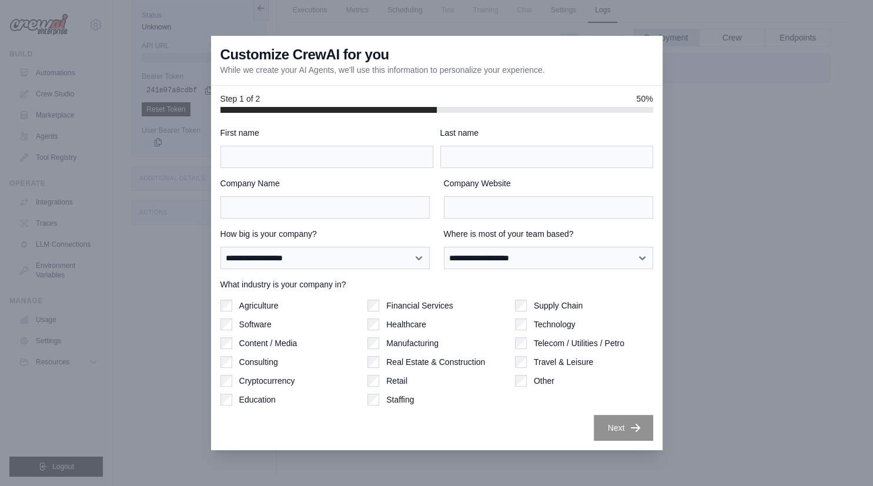
click at [745, 255] on div at bounding box center [436, 243] width 873 height 486
